Goal: Book appointment/travel/reservation

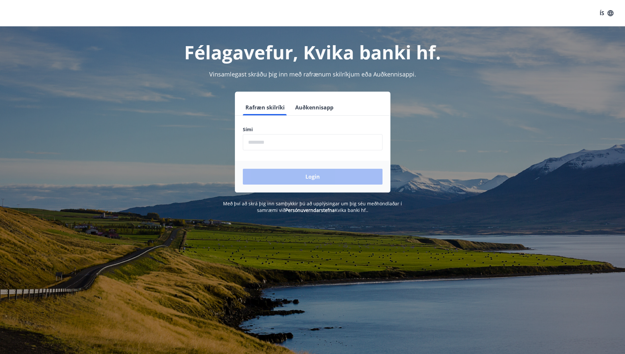
click at [254, 143] on input "phone" at bounding box center [313, 142] width 140 height 16
type input "********"
click at [276, 177] on button "Login" at bounding box center [313, 177] width 140 height 16
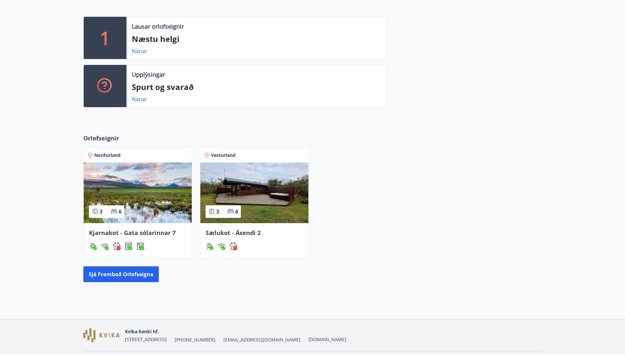
scroll to position [165, 0]
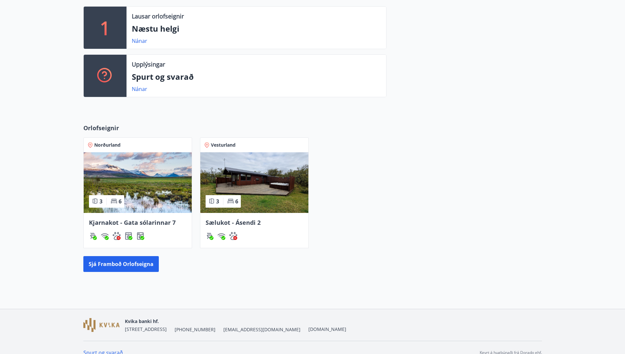
click at [160, 172] on img at bounding box center [138, 182] width 108 height 61
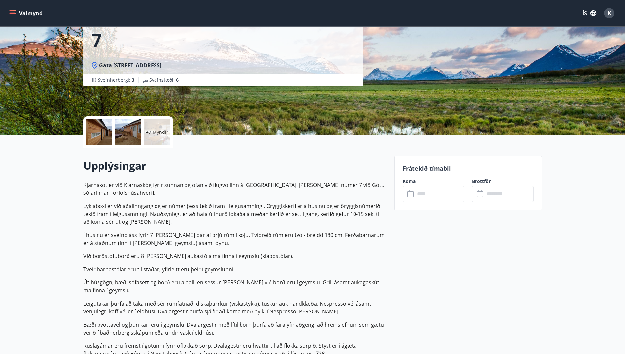
scroll to position [66, 0]
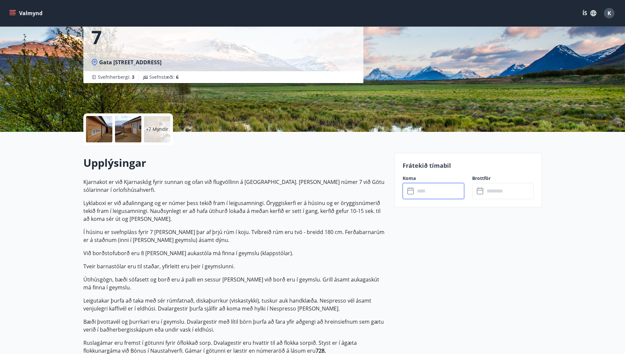
click at [434, 193] on input "text" at bounding box center [439, 191] width 49 height 16
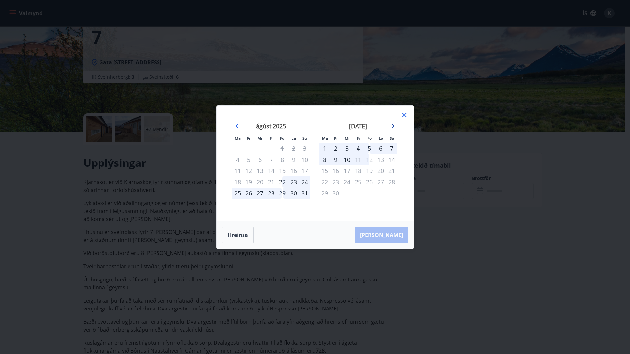
click at [390, 123] on icon "Move forward to switch to the next month." at bounding box center [392, 126] width 8 height 8
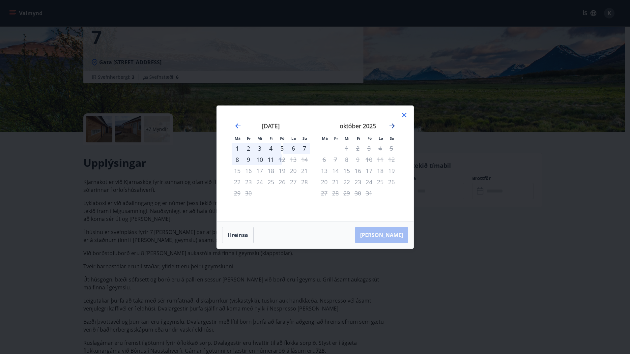
click at [390, 123] on icon "Move forward to switch to the next month." at bounding box center [392, 126] width 8 height 8
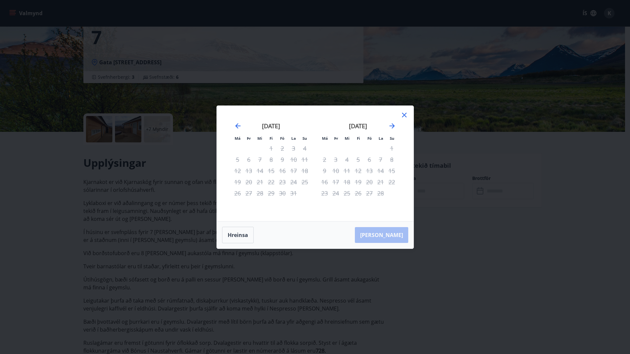
click at [358, 180] on div "19" at bounding box center [357, 181] width 11 height 11
click at [403, 115] on icon at bounding box center [404, 115] width 8 height 8
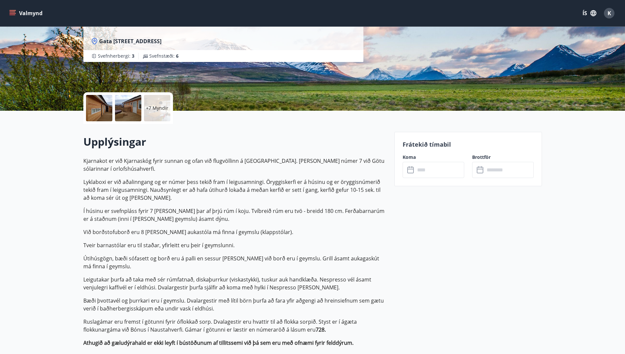
scroll to position [99, 0]
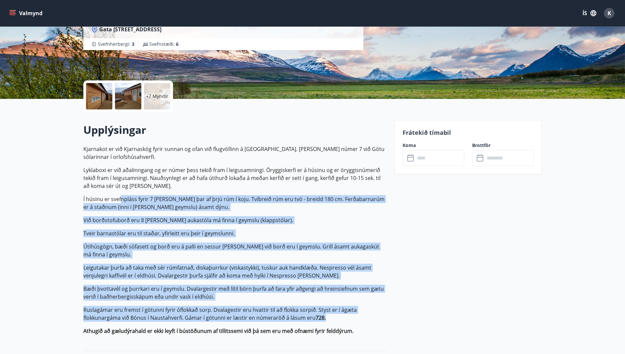
drag, startPoint x: 120, startPoint y: 198, endPoint x: 330, endPoint y: 314, distance: 240.0
click at [330, 314] on p "Kjarnakot er við Kjarnaskóg fyrir sunnan og ofan við flugvöllinn á [GEOGRAPHIC_…" at bounding box center [234, 240] width 303 height 190
drag, startPoint x: 330, startPoint y: 314, endPoint x: 335, endPoint y: 311, distance: 5.9
click at [330, 314] on p "Ruslagámar eru fremst í götunni fyrir óflokkað sorp. Dvalagestir eru hvattir ti…" at bounding box center [234, 314] width 303 height 16
